Goal: Information Seeking & Learning: Learn about a topic

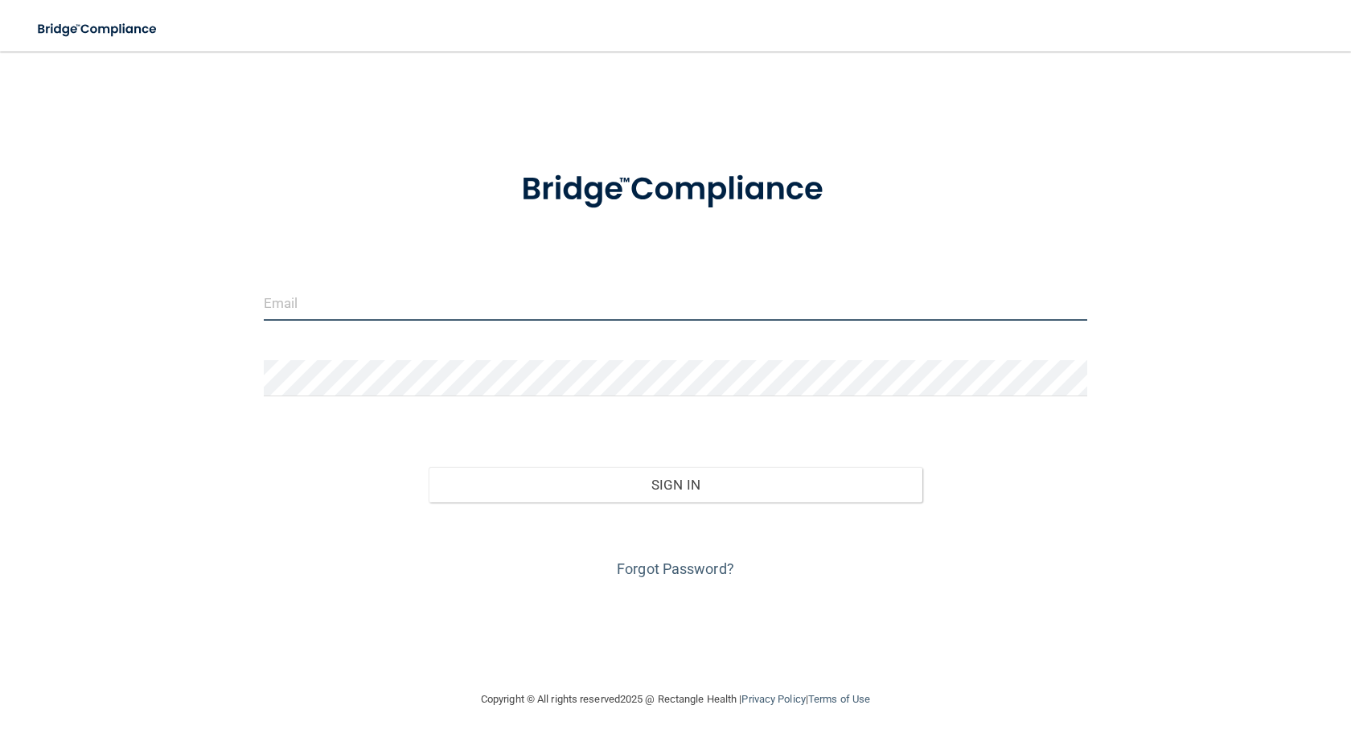
click at [314, 313] on input "email" at bounding box center [676, 303] width 824 height 36
type input "[EMAIL_ADDRESS][DOMAIN_NAME]"
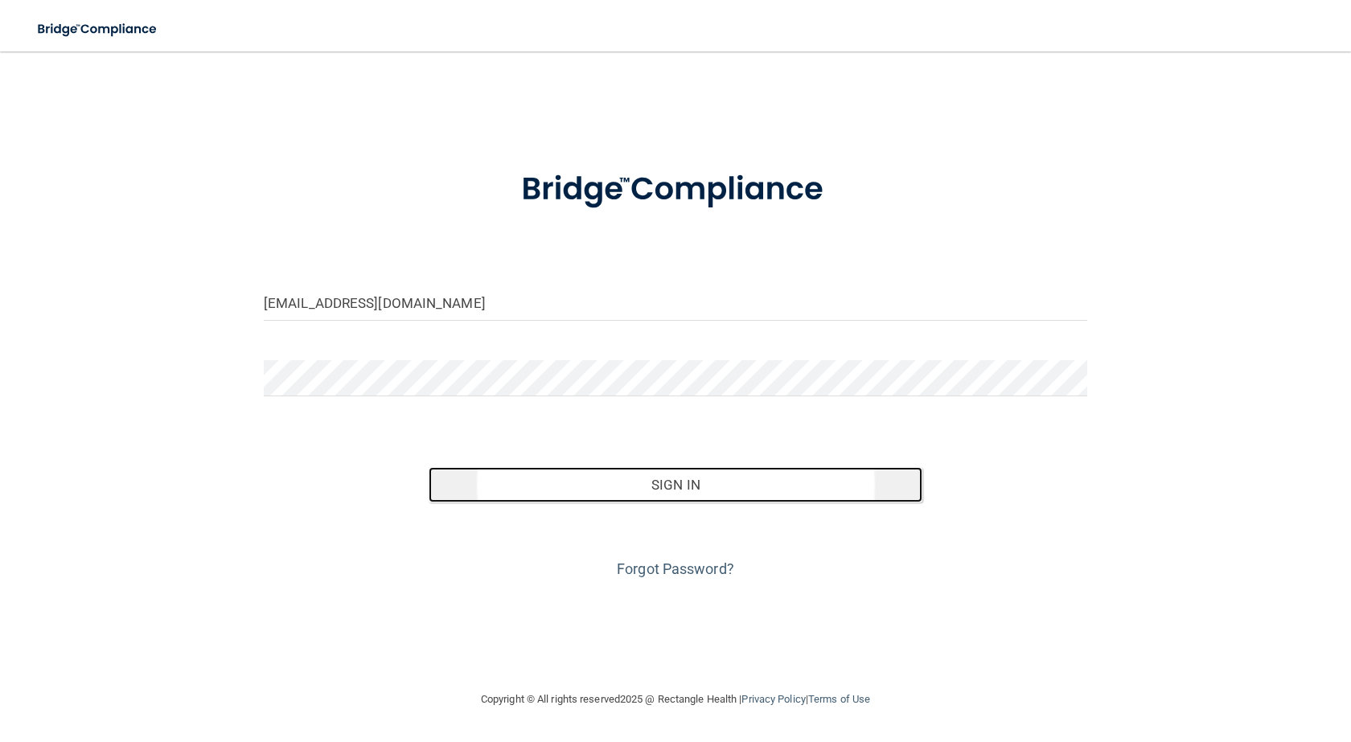
click at [727, 496] on button "Sign In" at bounding box center [676, 484] width 494 height 35
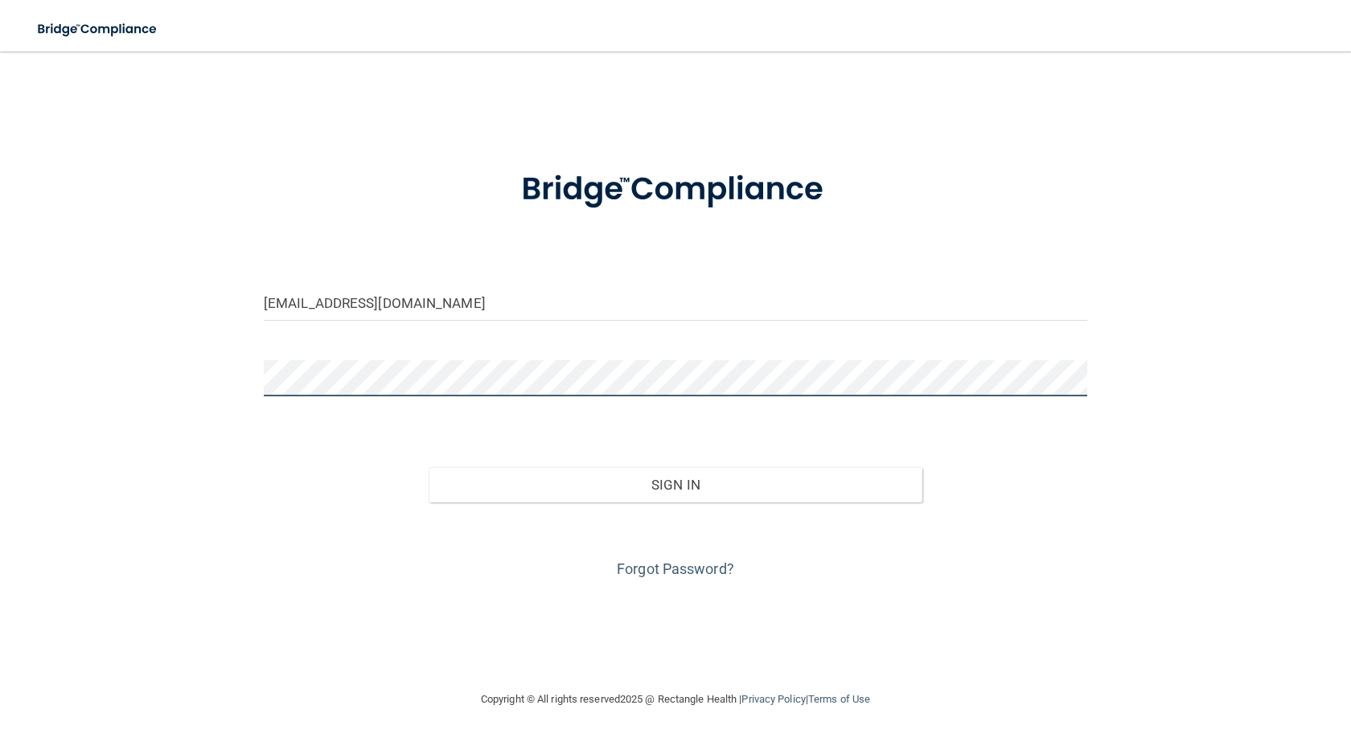
click at [429, 467] on button "Sign In" at bounding box center [676, 484] width 494 height 35
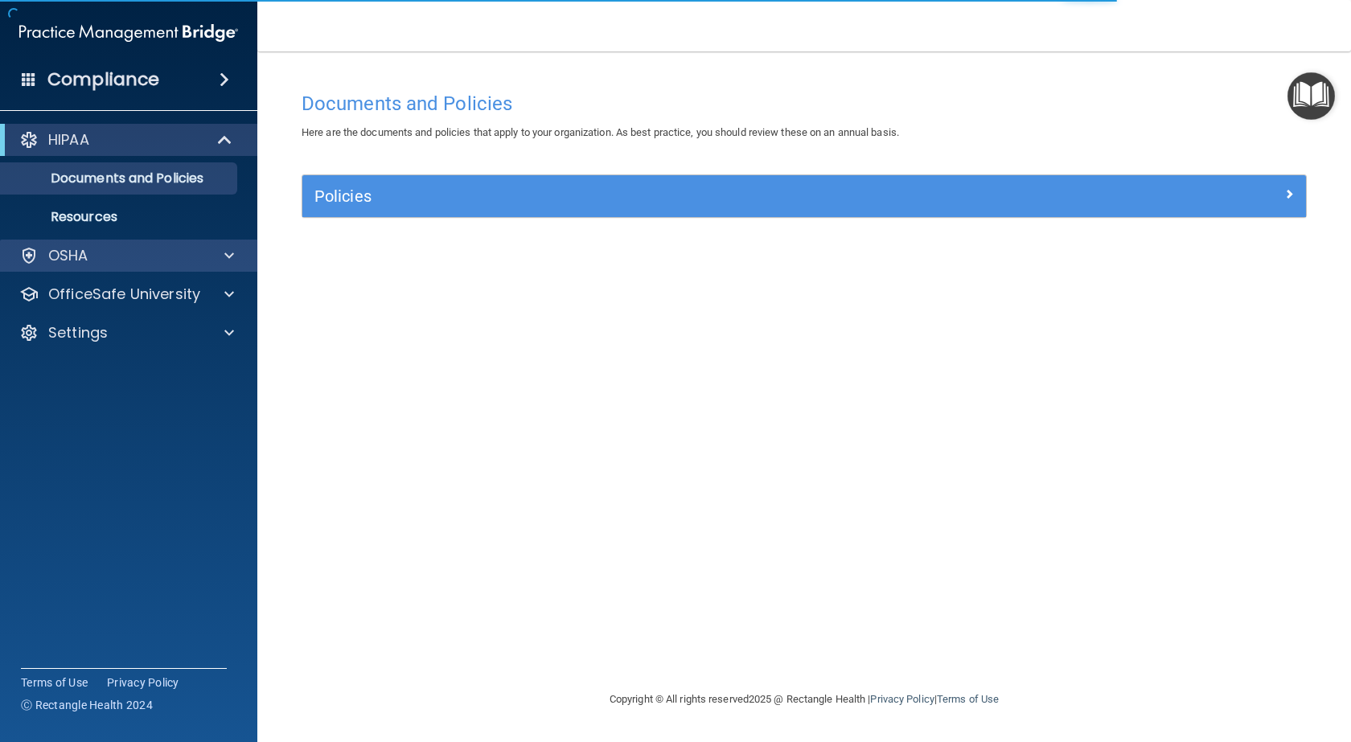
click at [141, 265] on div "OSHA" at bounding box center [129, 256] width 258 height 32
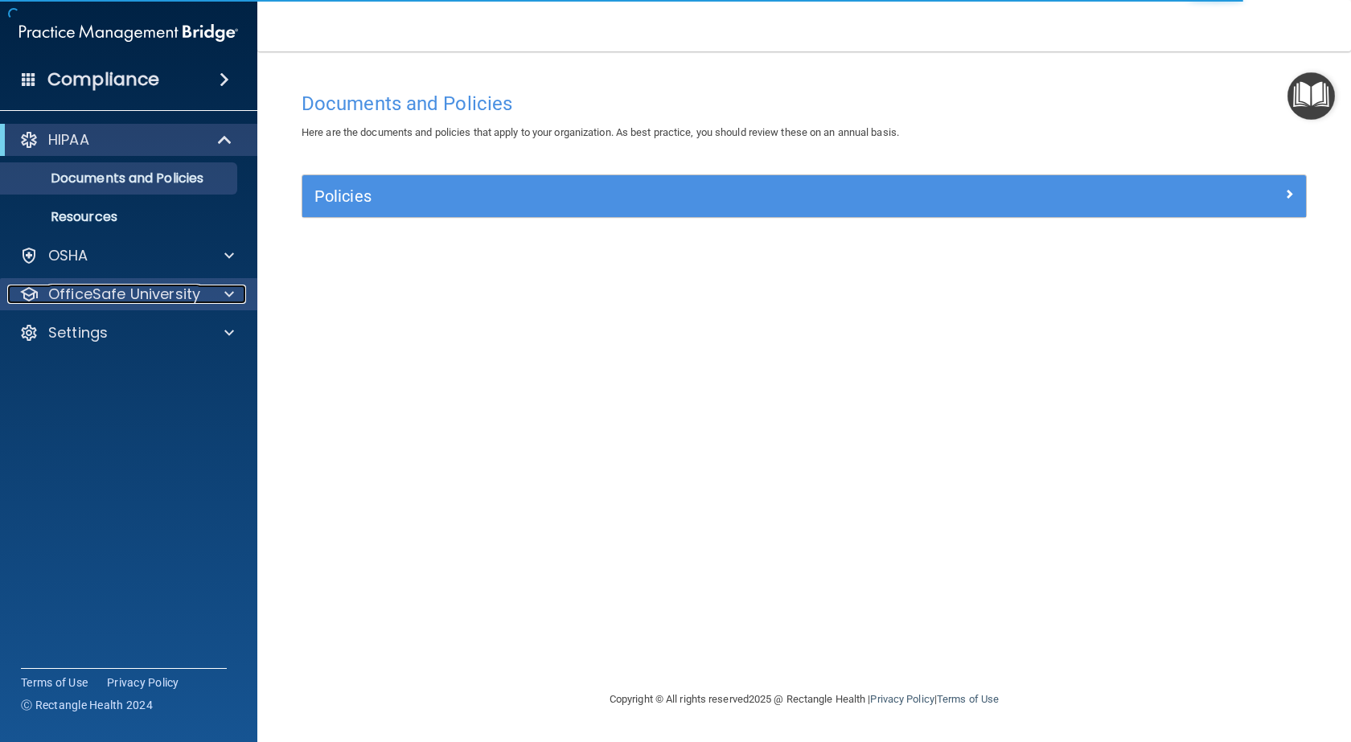
click at [228, 291] on span at bounding box center [229, 294] width 10 height 19
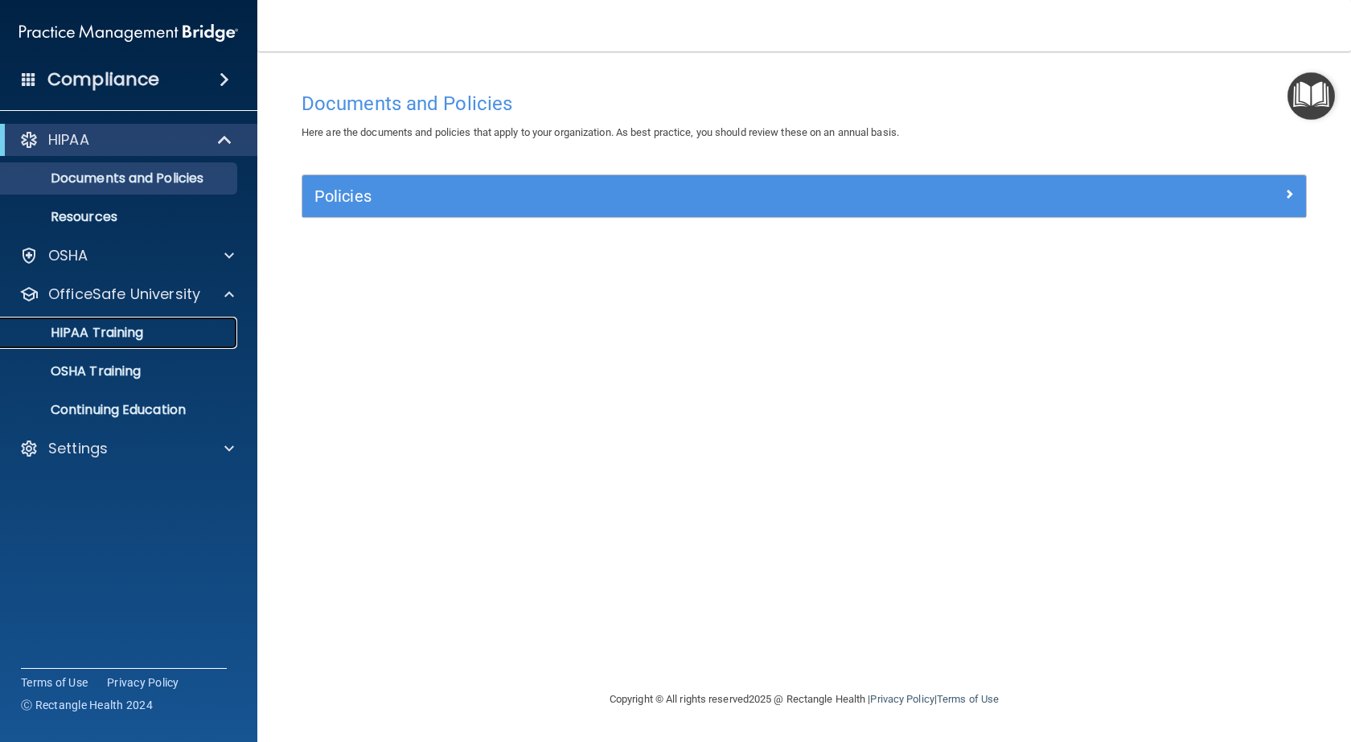
click at [179, 334] on div "HIPAA Training" at bounding box center [120, 333] width 220 height 16
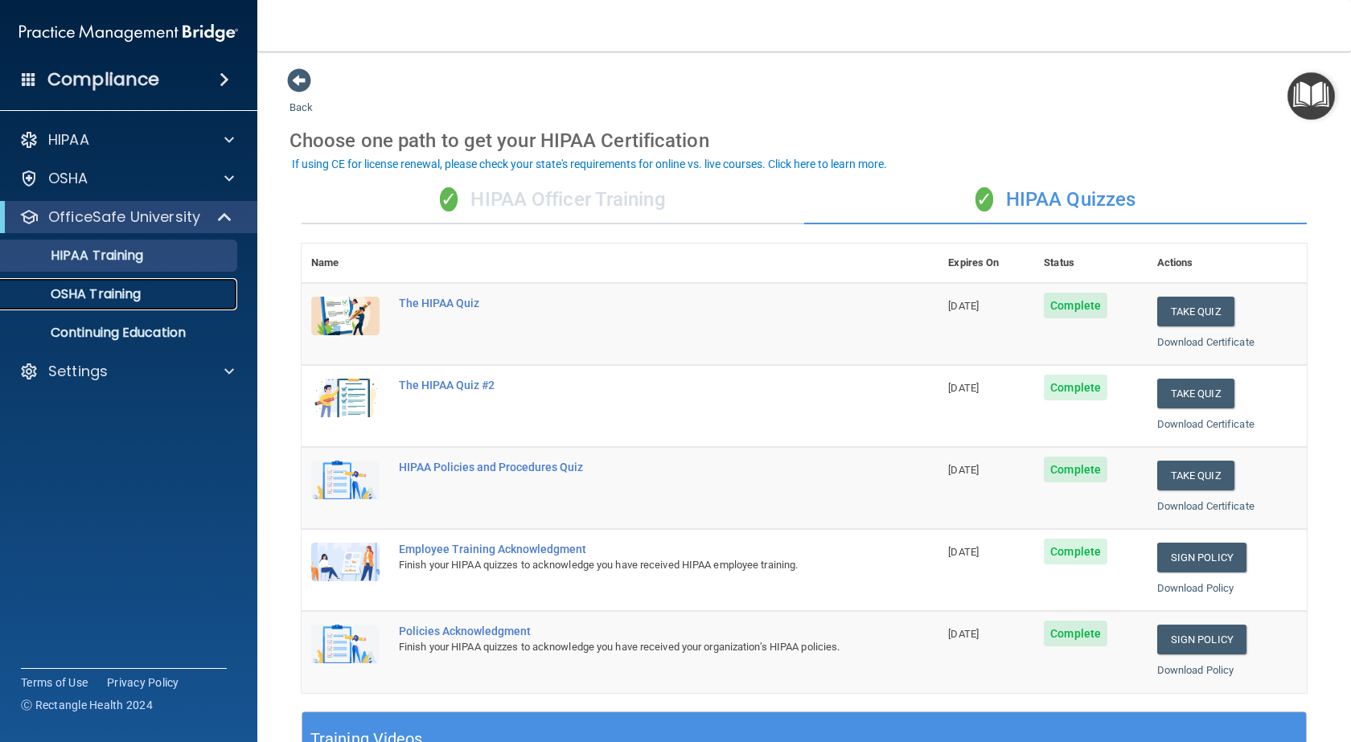
click at [97, 306] on link "OSHA Training" at bounding box center [110, 294] width 253 height 32
